Goal: Answer question/provide support

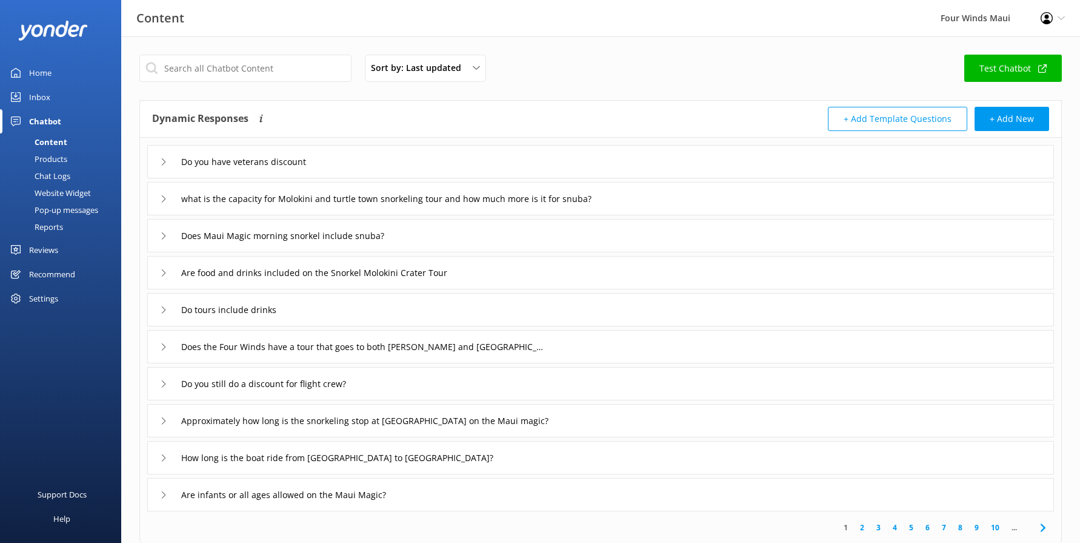
click at [48, 92] on div "Inbox" at bounding box center [39, 97] width 21 height 24
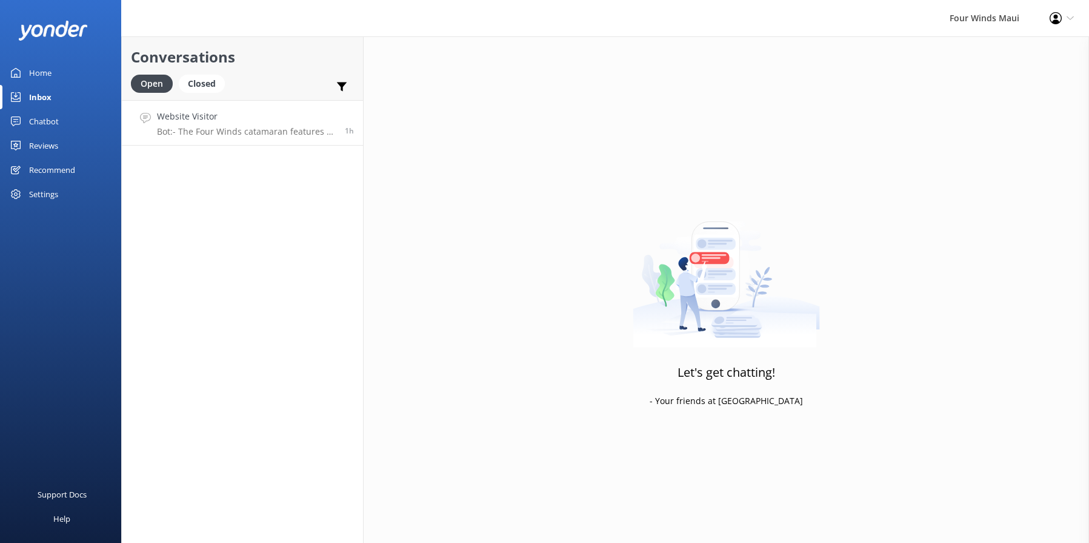
click at [182, 122] on h4 "Website Visitor" at bounding box center [246, 116] width 179 height 13
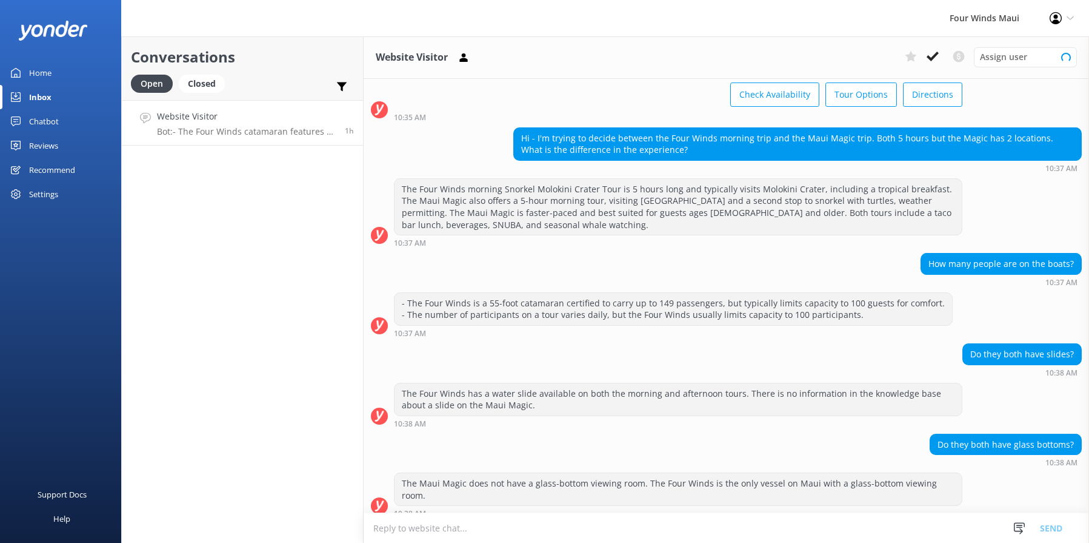
scroll to position [175, 0]
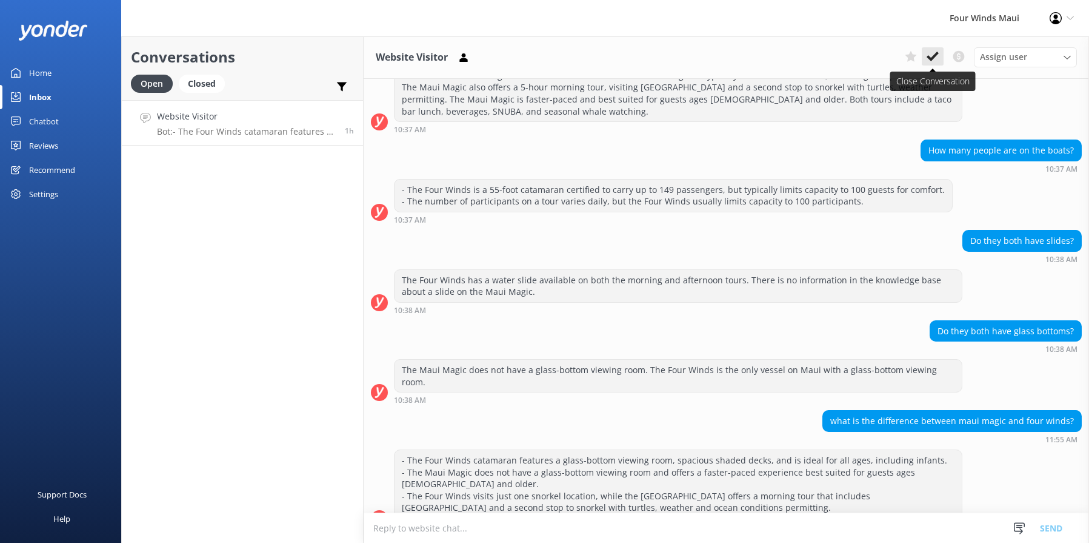
click at [939, 59] on button at bounding box center [933, 56] width 22 height 18
